Goal: Find specific page/section: Find specific page/section

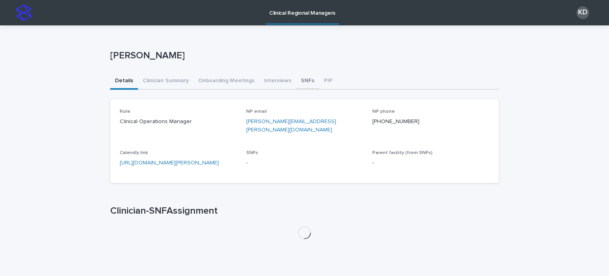
click at [296, 83] on button "SNFs" at bounding box center [307, 81] width 23 height 17
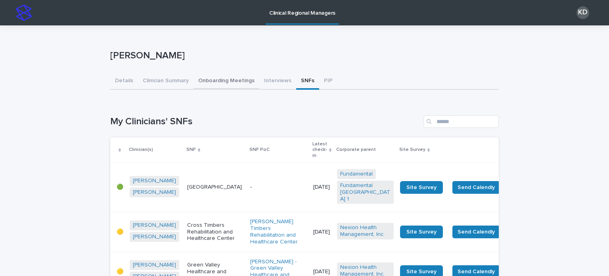
click at [222, 81] on button "Onboarding Meetings" at bounding box center [227, 81] width 66 height 17
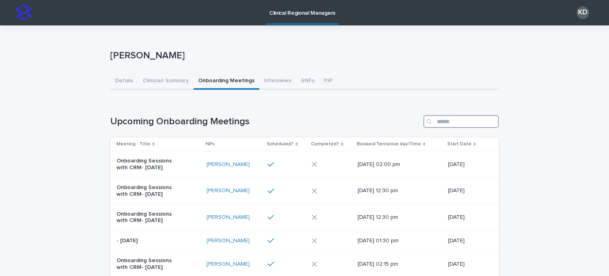
click at [461, 118] on input "Search" at bounding box center [461, 121] width 75 height 13
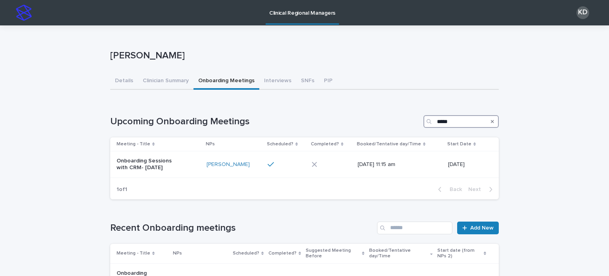
type input "******"
click at [319, 81] on button "PIP" at bounding box center [328, 81] width 18 height 17
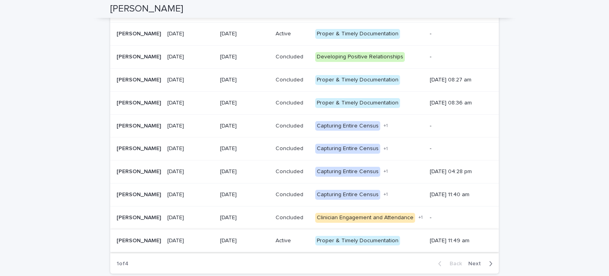
scroll to position [147, 0]
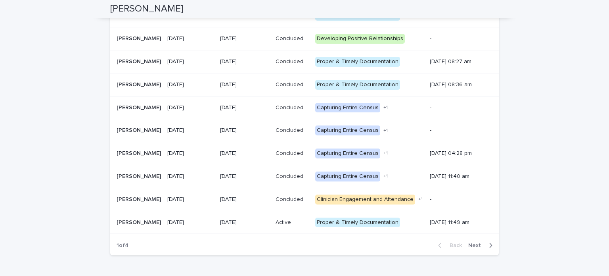
click at [249, 178] on p "[DATE]" at bounding box center [244, 176] width 49 height 7
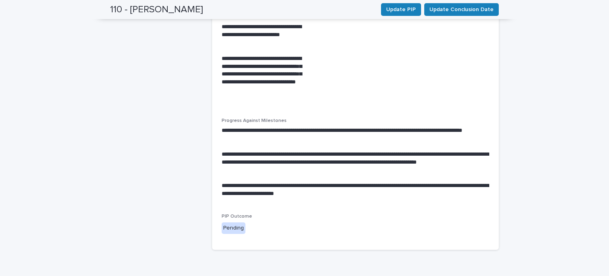
scroll to position [317, 0]
